Goal: Navigation & Orientation: Find specific page/section

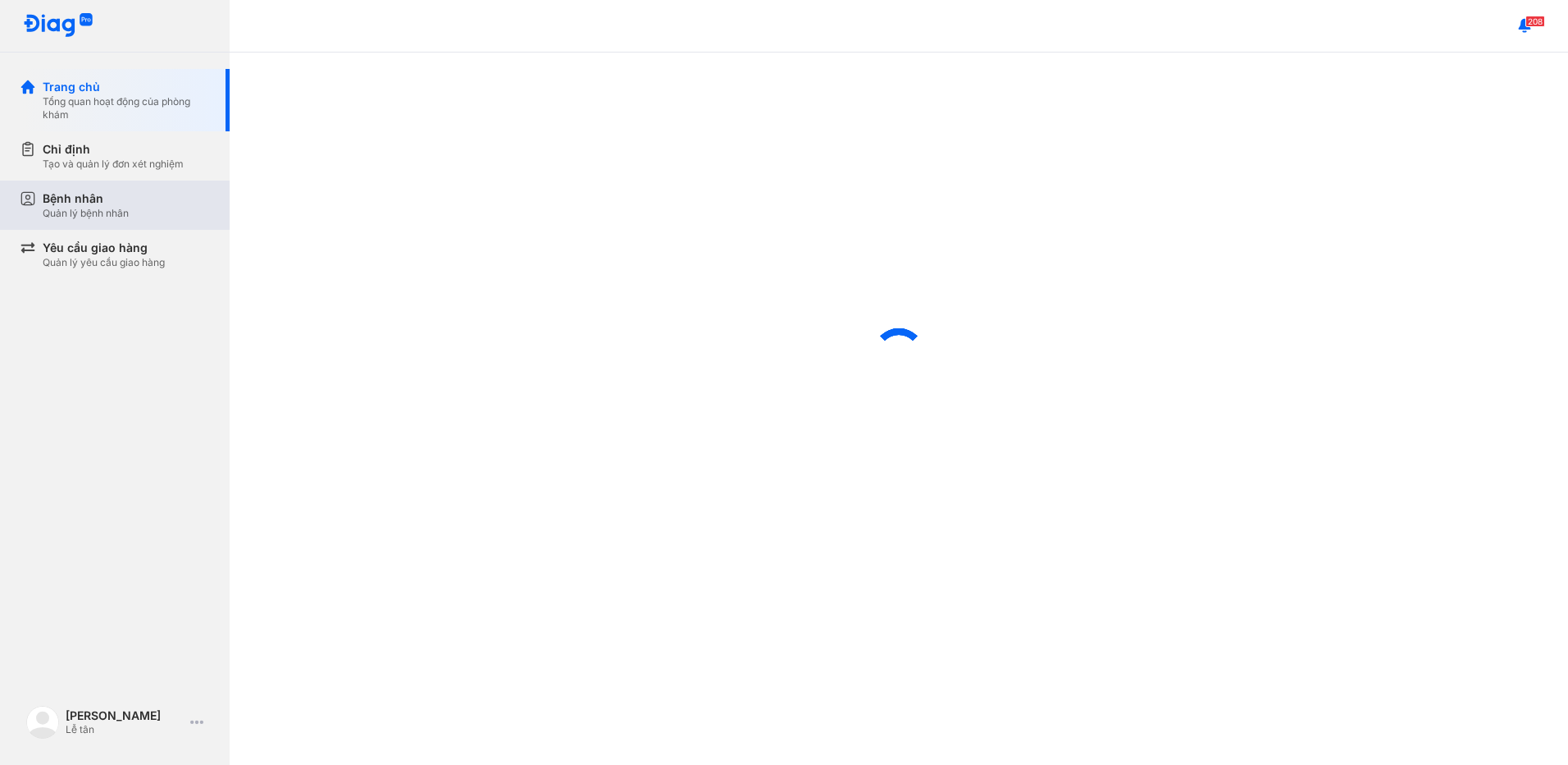
click at [138, 208] on div "Bệnh nhân Quản lý bệnh nhân" at bounding box center [126, 204] width 167 height 29
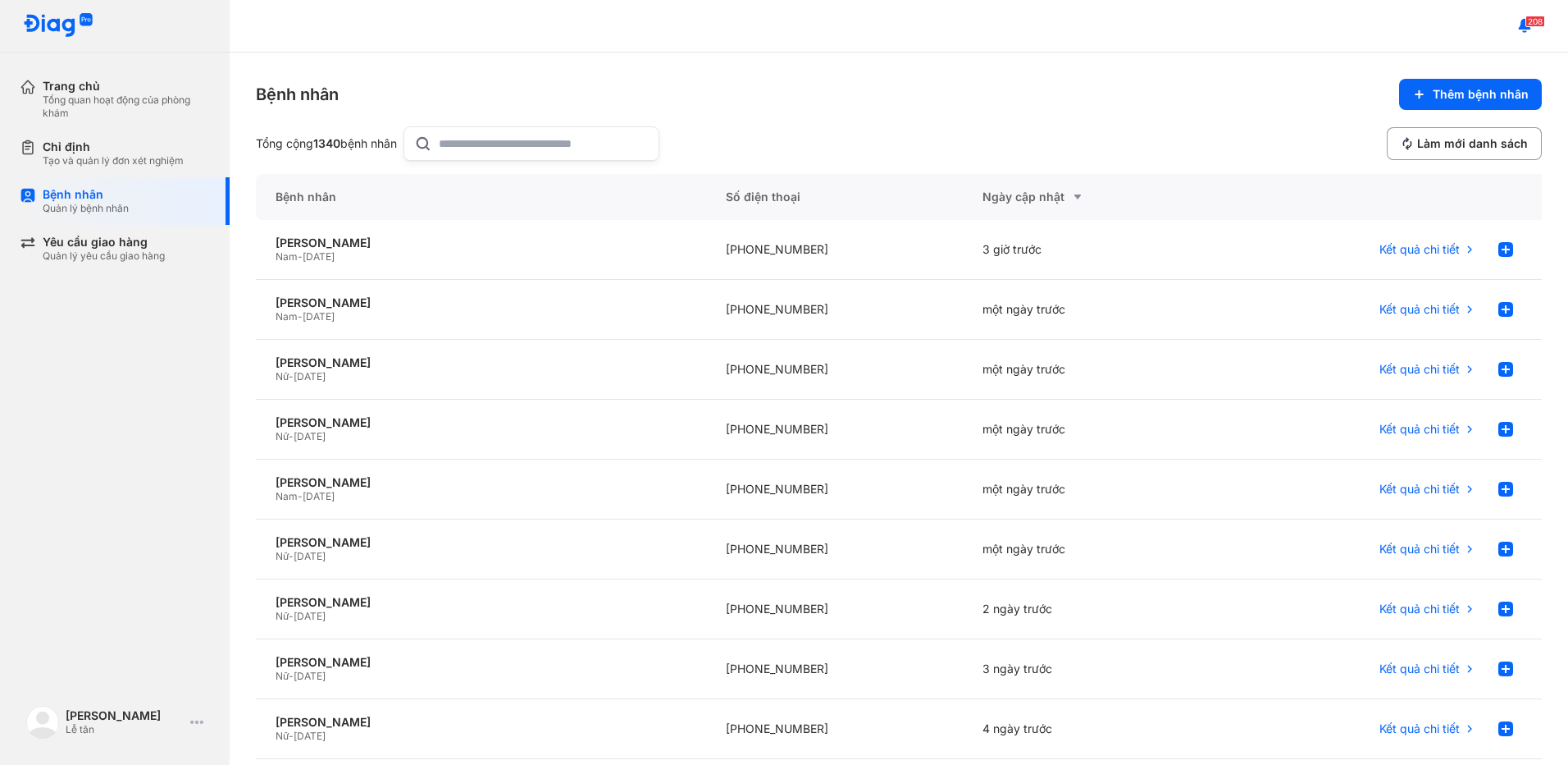
click at [532, 156] on input "text" at bounding box center [544, 143] width 210 height 33
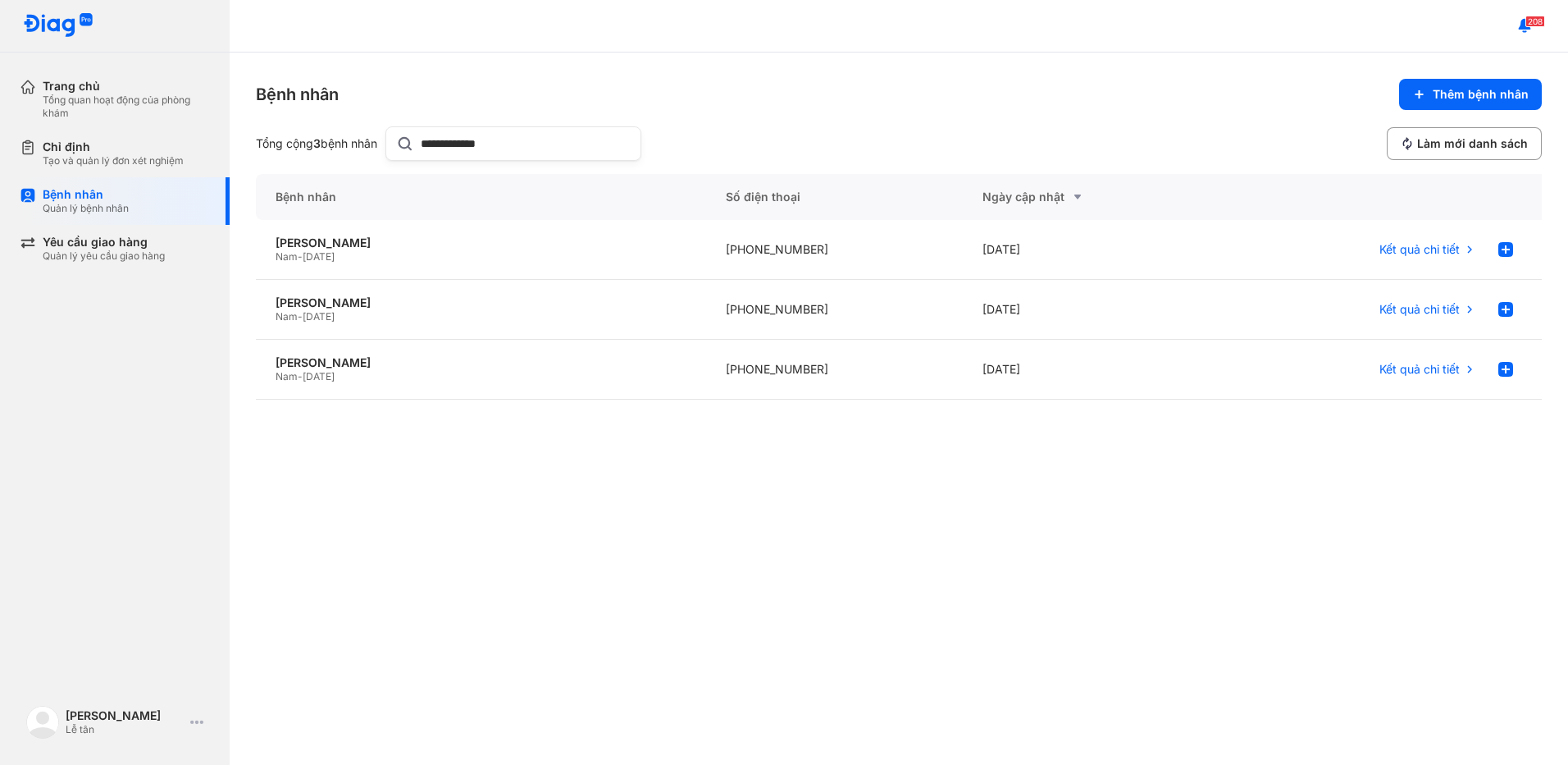
type input "**********"
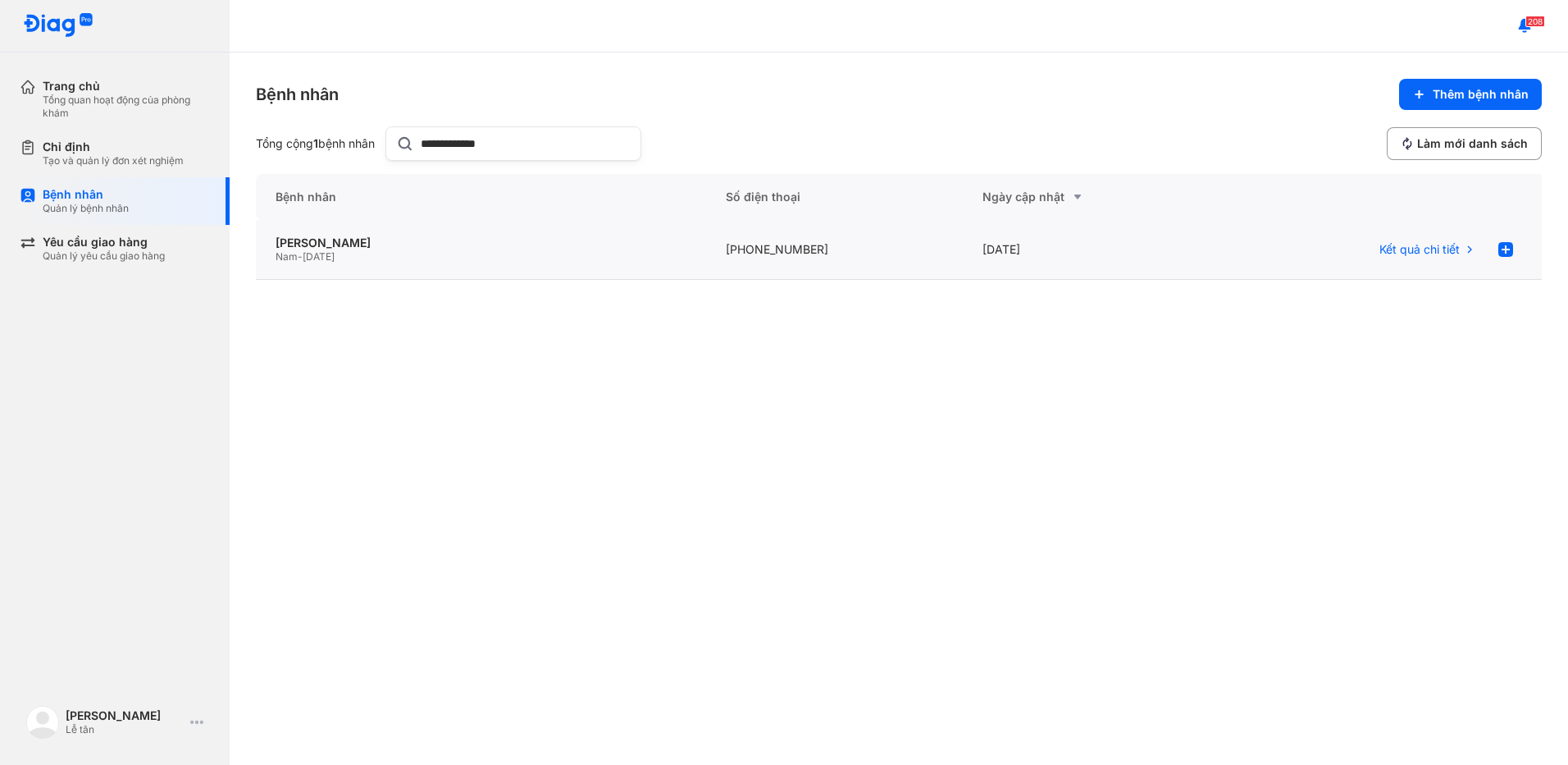
click at [963, 253] on div "[PHONE_NUMBER]" at bounding box center [1092, 250] width 258 height 60
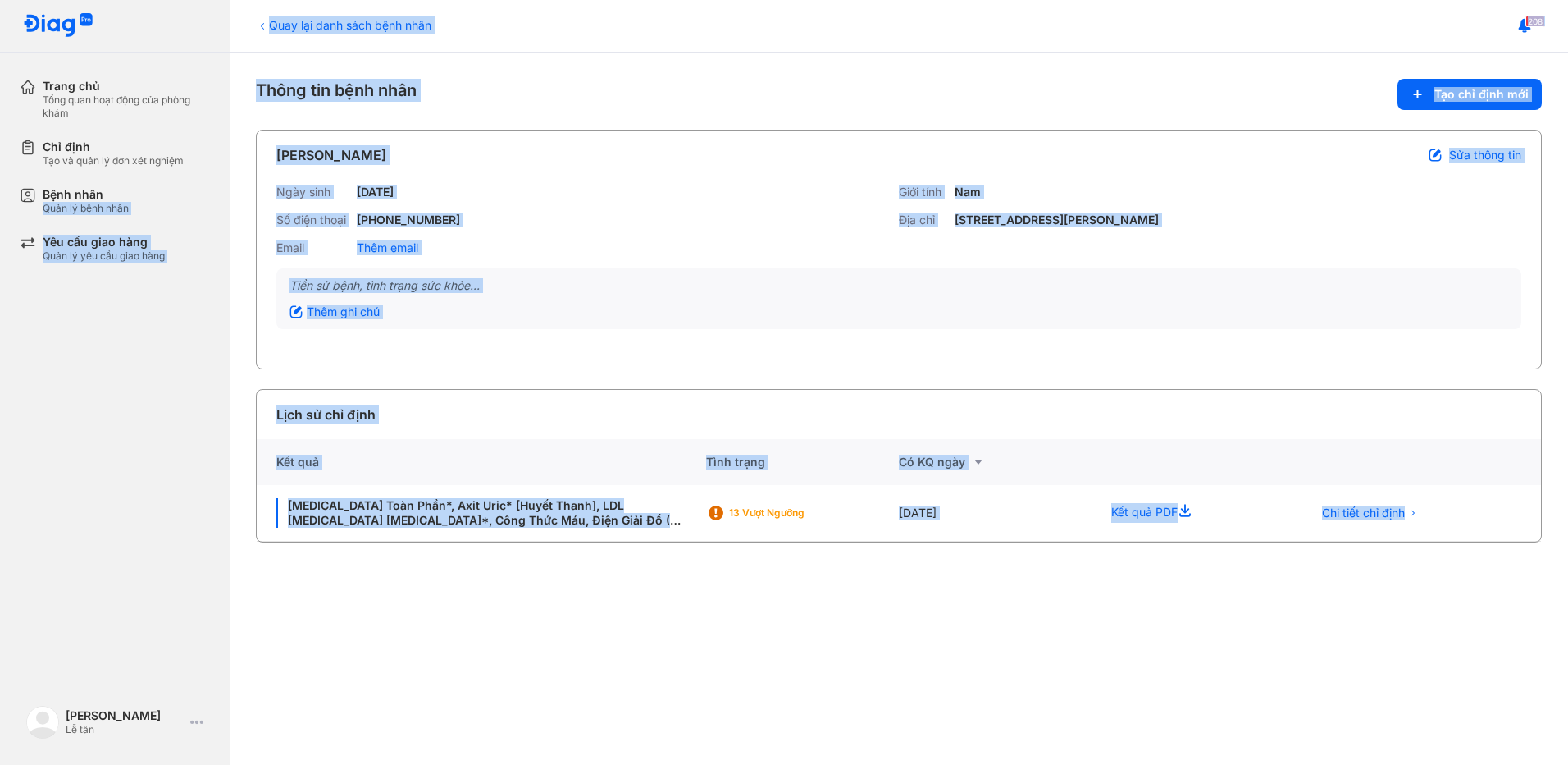
drag, startPoint x: 118, startPoint y: 199, endPoint x: 959, endPoint y: 592, distance: 928.3
click at [959, 592] on div "Trang chủ Tổng quan hoạt động của phòng khám Chỉ định Tạo và quản lý đơn xét ng…" at bounding box center [784, 382] width 1568 height 765
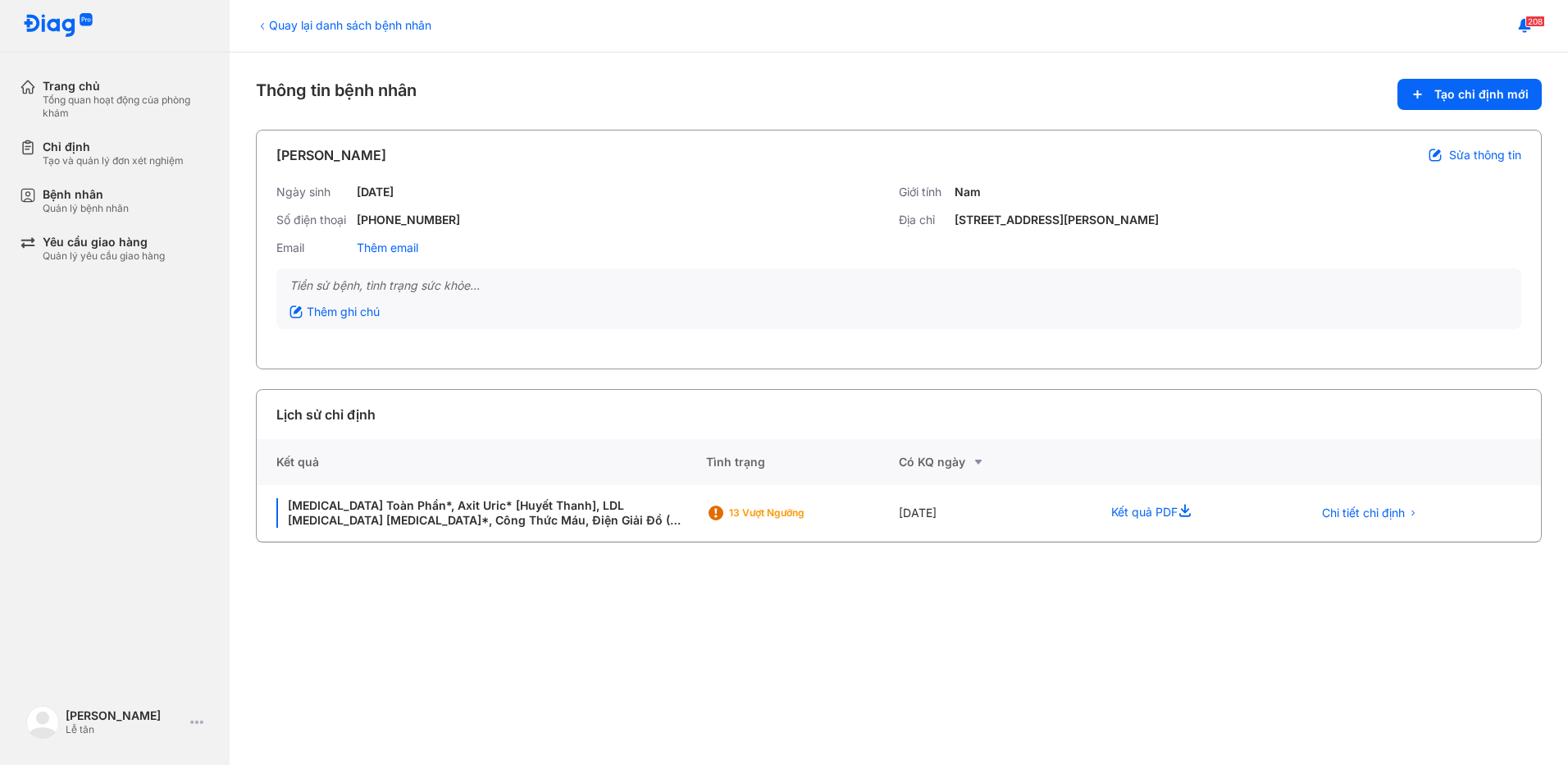
drag, startPoint x: 959, startPoint y: 592, endPoint x: 922, endPoint y: 602, distance: 38.3
click at [922, 602] on div "Quay lại danh sách bệnh nhân Thông tin bệnh nhân Tạo chỉ định mới [PERSON_NAME]…" at bounding box center [898, 408] width 1338 height 712
